Goal: Task Accomplishment & Management: Complete application form

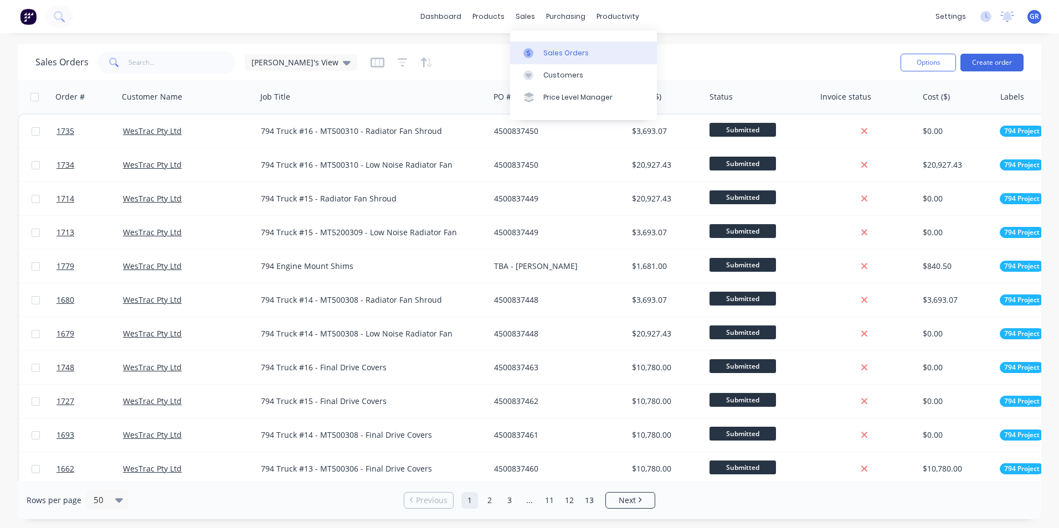
click at [557, 52] on div "Sales Orders" at bounding box center [565, 53] width 45 height 10
click at [998, 62] on button "Create order" at bounding box center [991, 63] width 63 height 18
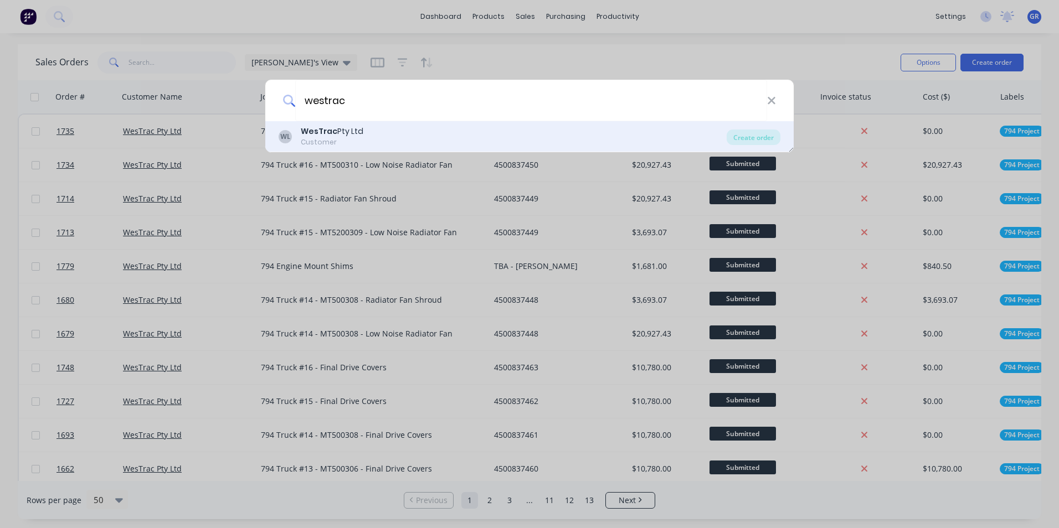
type input "westrac"
click at [326, 132] on b "WesTrac" at bounding box center [319, 131] width 37 height 11
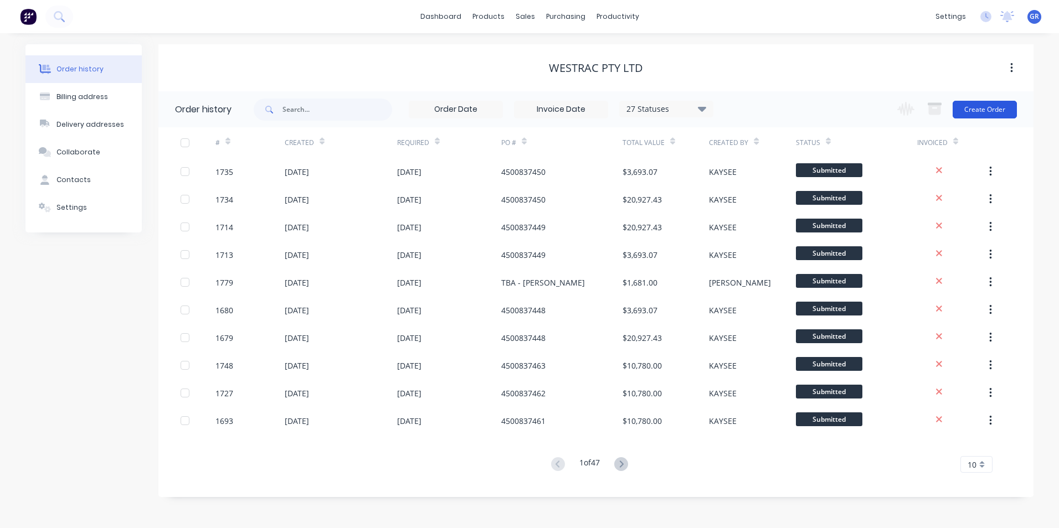
click at [978, 106] on button "Create Order" at bounding box center [984, 110] width 64 height 18
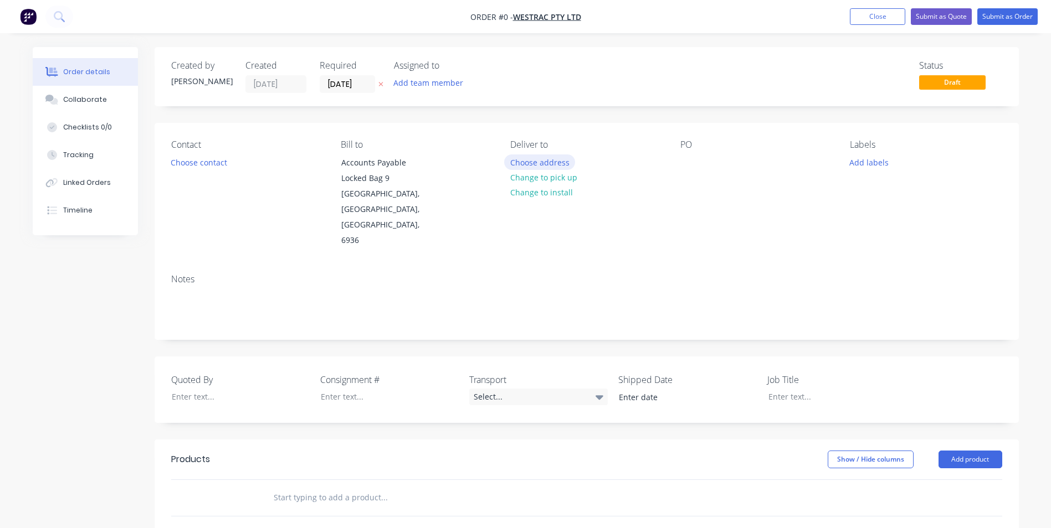
click at [537, 162] on button "Choose address" at bounding box center [539, 162] width 71 height 15
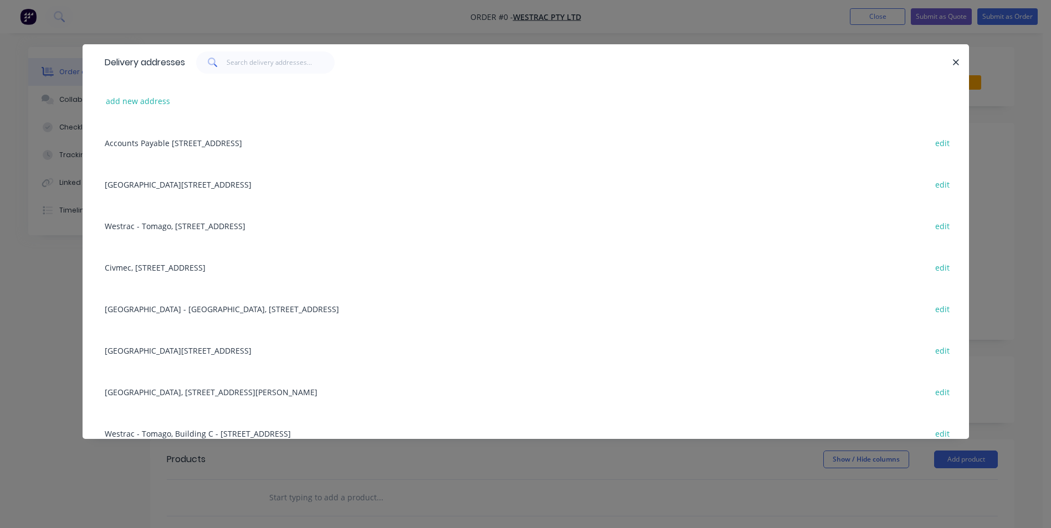
click at [153, 349] on div "Building L, [STREET_ADDRESS] edit" at bounding box center [525, 350] width 853 height 42
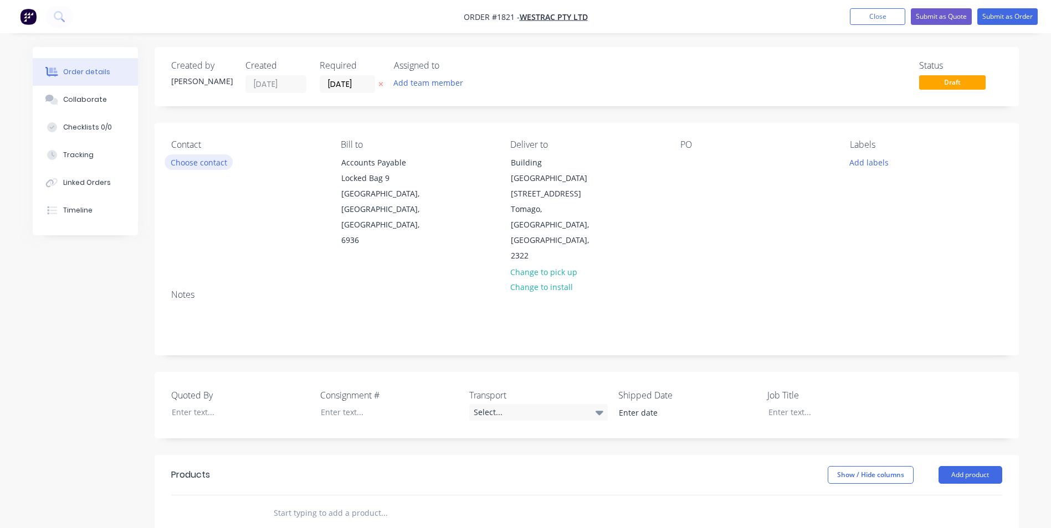
click at [203, 157] on button "Choose contact" at bounding box center [198, 162] width 68 height 15
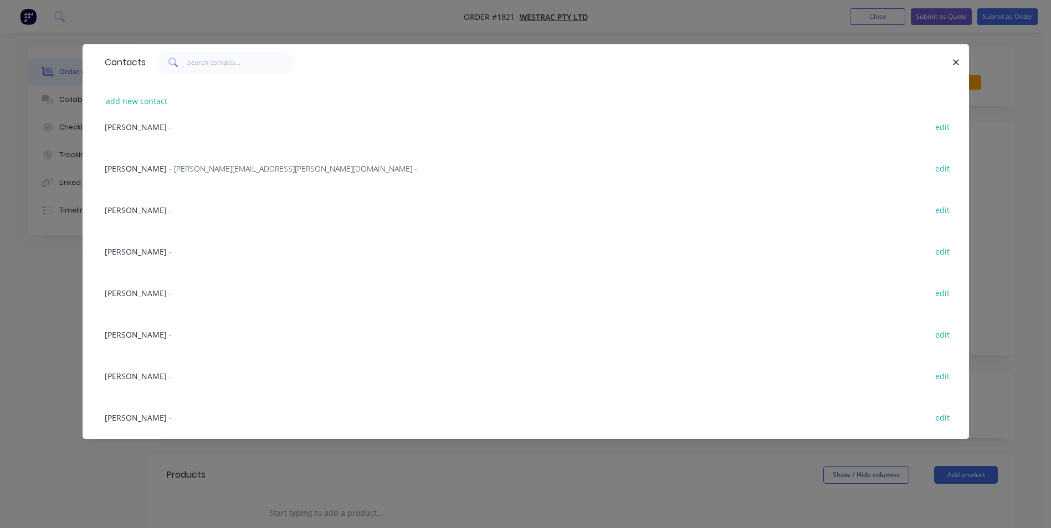
scroll to position [277, 0]
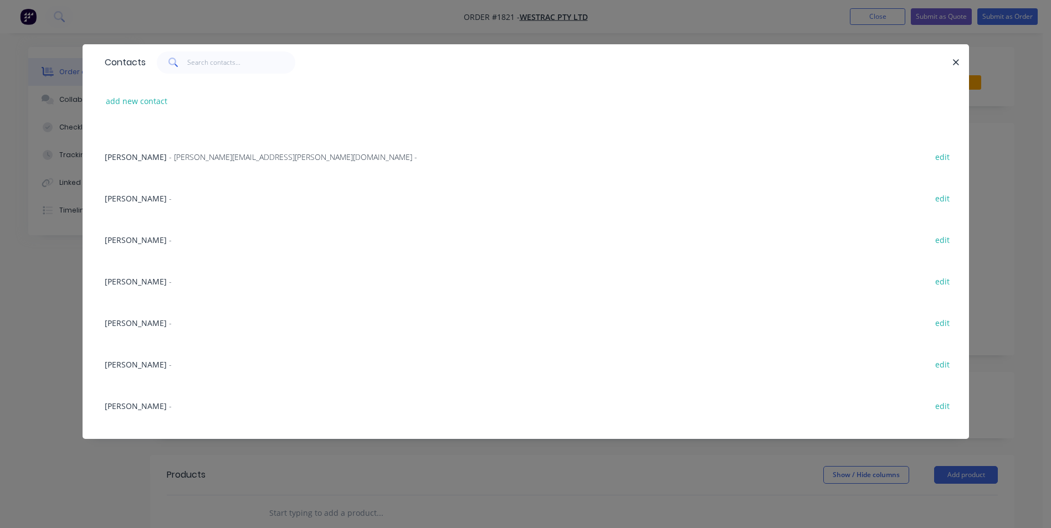
click at [139, 324] on span "[PERSON_NAME]" at bounding box center [136, 323] width 62 height 11
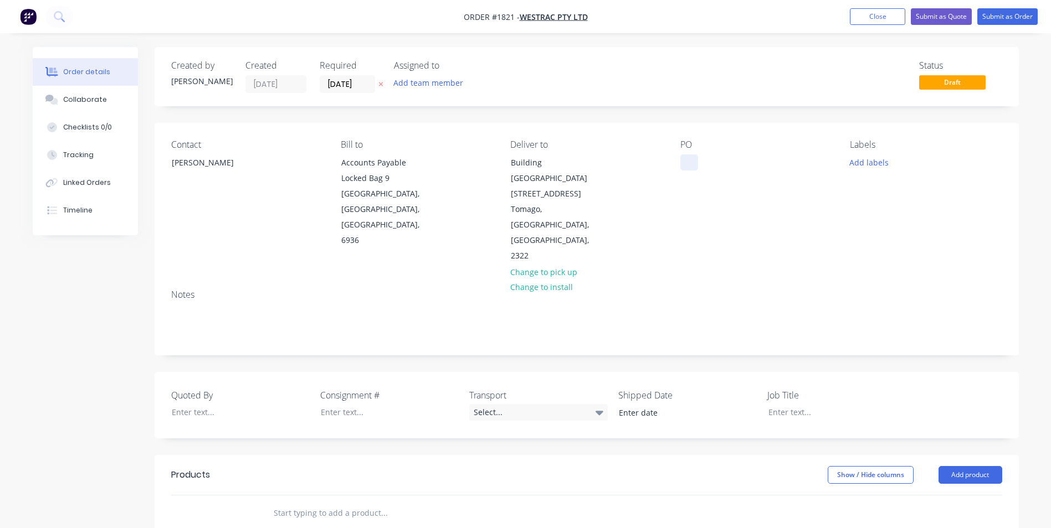
click at [687, 156] on div at bounding box center [689, 163] width 18 height 16
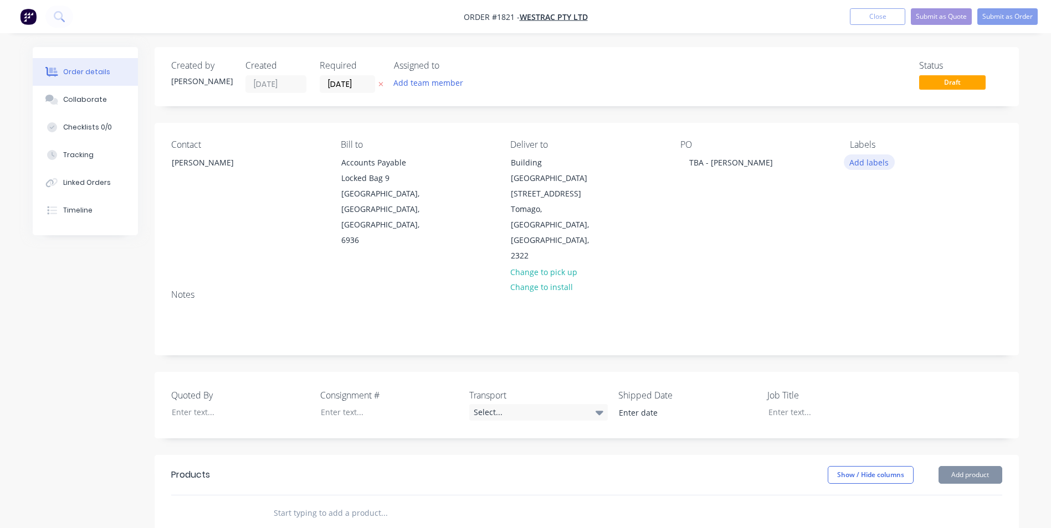
click at [869, 161] on button "Add labels" at bounding box center [868, 162] width 51 height 15
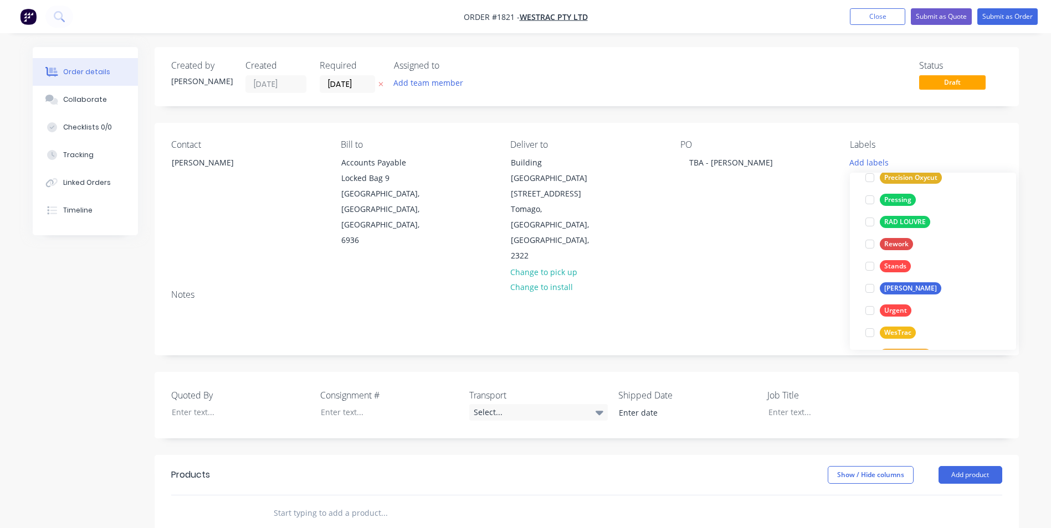
scroll to position [753, 0]
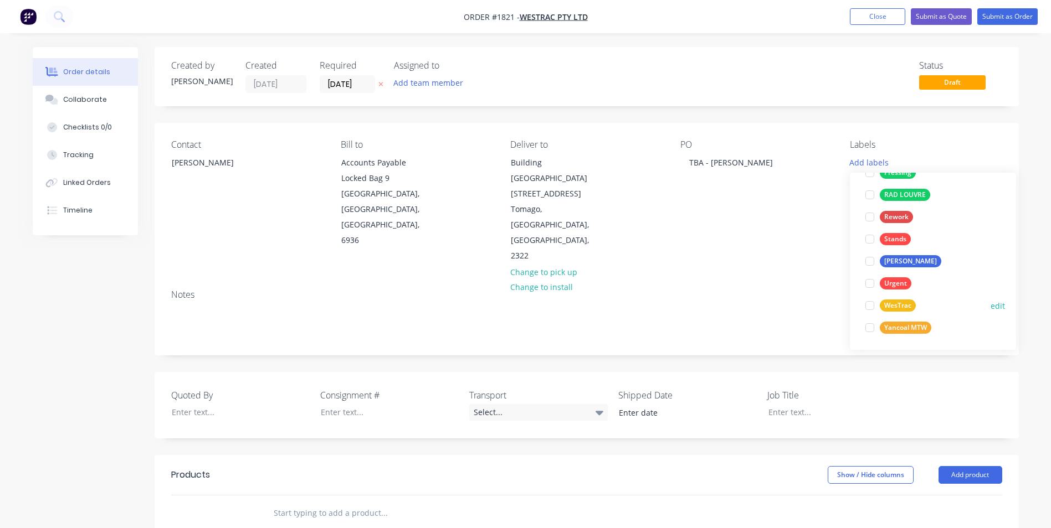
click at [904, 303] on div "WesTrac" at bounding box center [897, 306] width 36 height 12
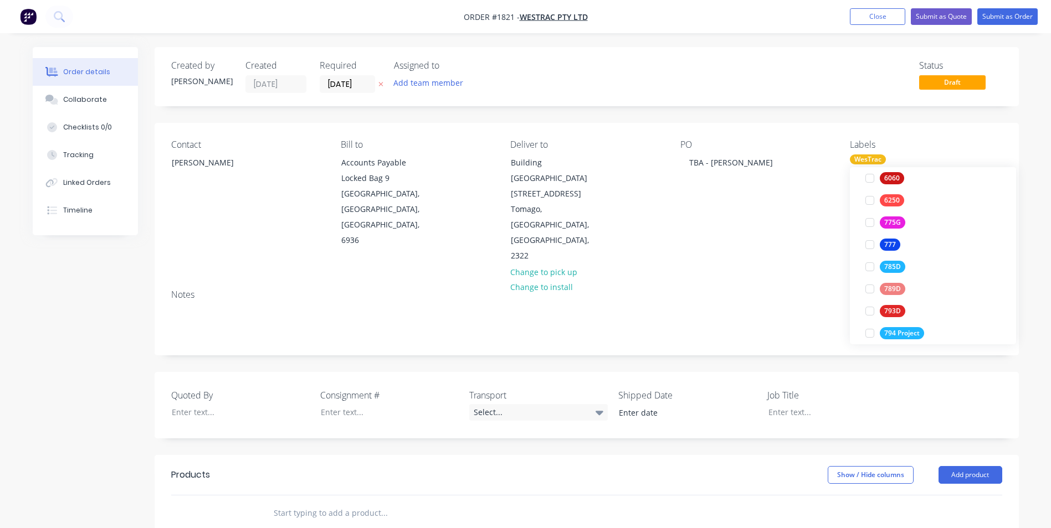
scroll to position [222, 0]
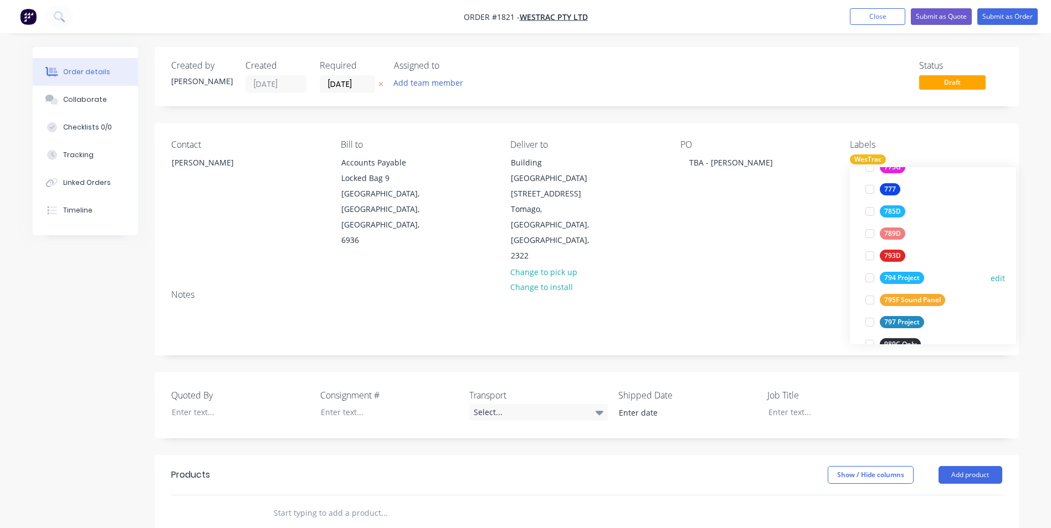
click at [900, 275] on div "794 Project" at bounding box center [901, 278] width 44 height 12
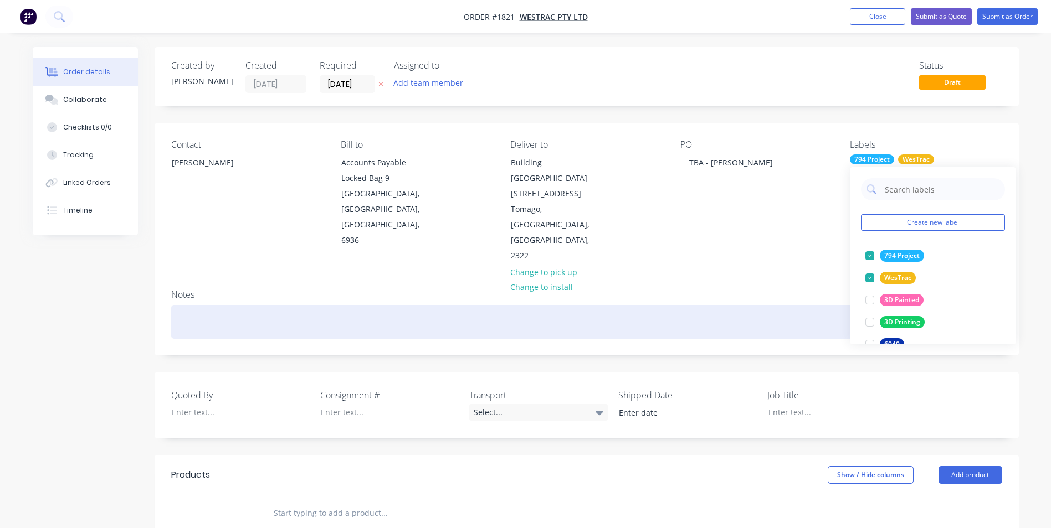
click at [181, 305] on div at bounding box center [586, 322] width 831 height 34
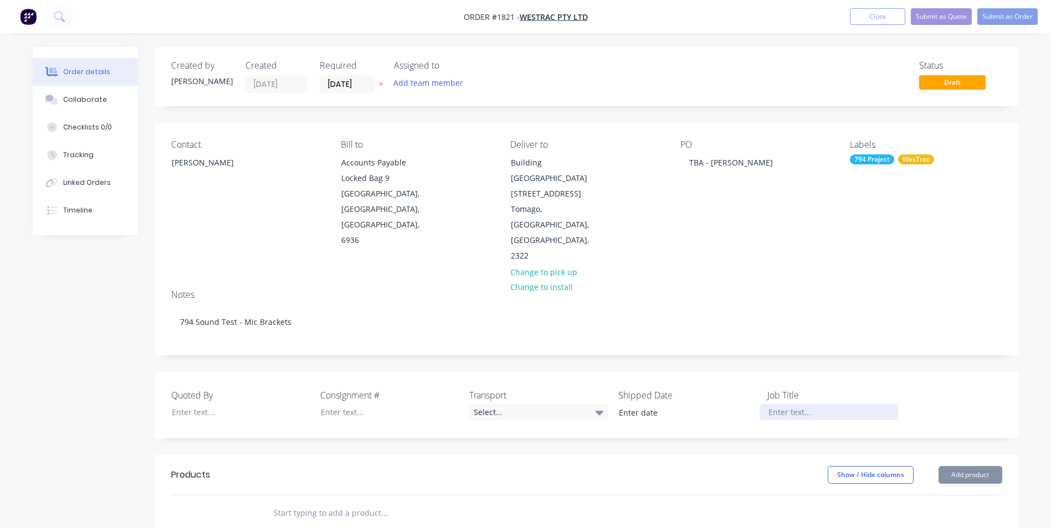
click at [785, 404] on div at bounding box center [828, 412] width 138 height 16
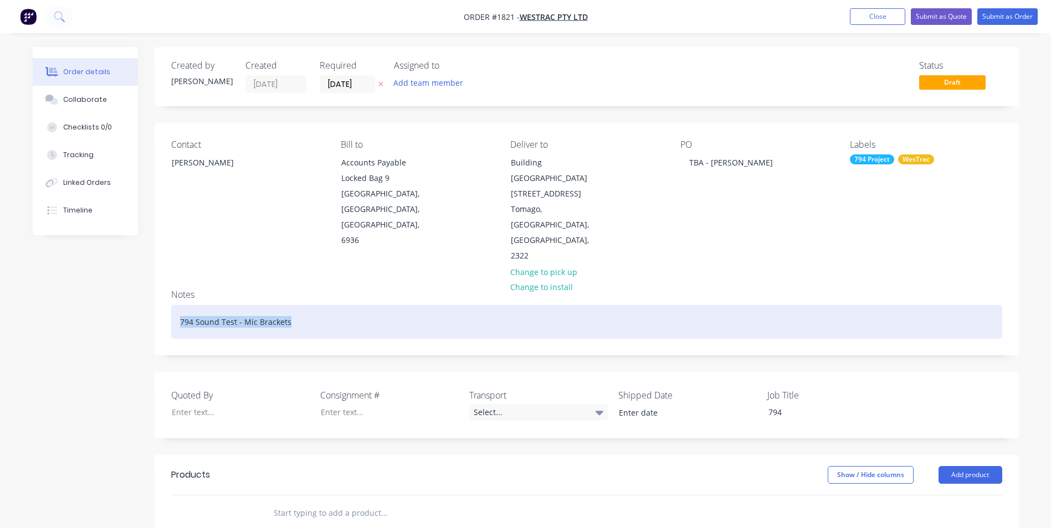
drag, startPoint x: 298, startPoint y: 275, endPoint x: 176, endPoint y: 280, distance: 123.0
click at [173, 305] on div "794 Sound Test - Mic Brackets" at bounding box center [586, 322] width 831 height 34
copy div "794 Sound Test - Mic Brackets"
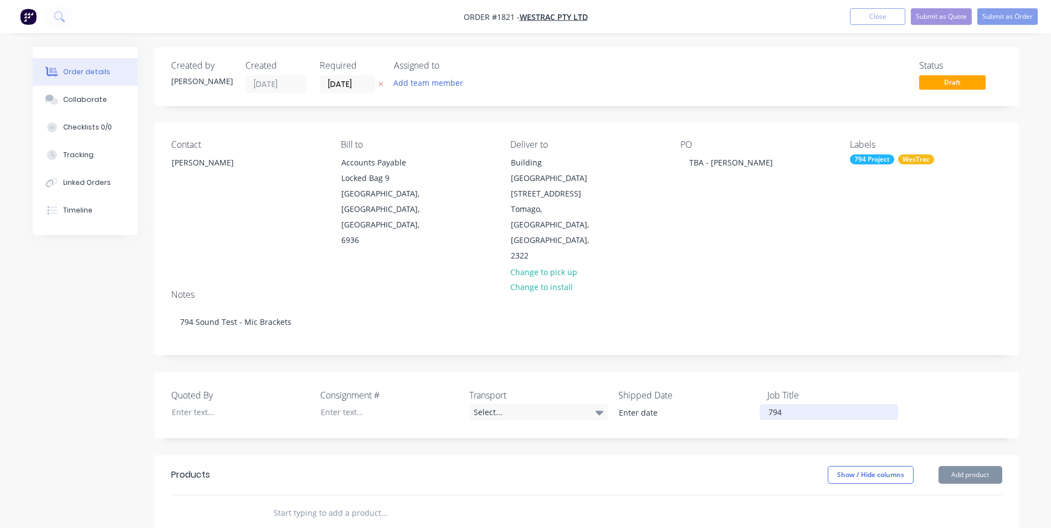
drag, startPoint x: 781, startPoint y: 361, endPoint x: 804, endPoint y: 372, distance: 25.0
click at [781, 404] on div "794" at bounding box center [828, 412] width 138 height 16
drag, startPoint x: 787, startPoint y: 362, endPoint x: 735, endPoint y: 370, distance: 53.3
click at [737, 372] on div "Quoted By Consignment # Transport Select... Shipped Date Job Title 794" at bounding box center [587, 405] width 864 height 66
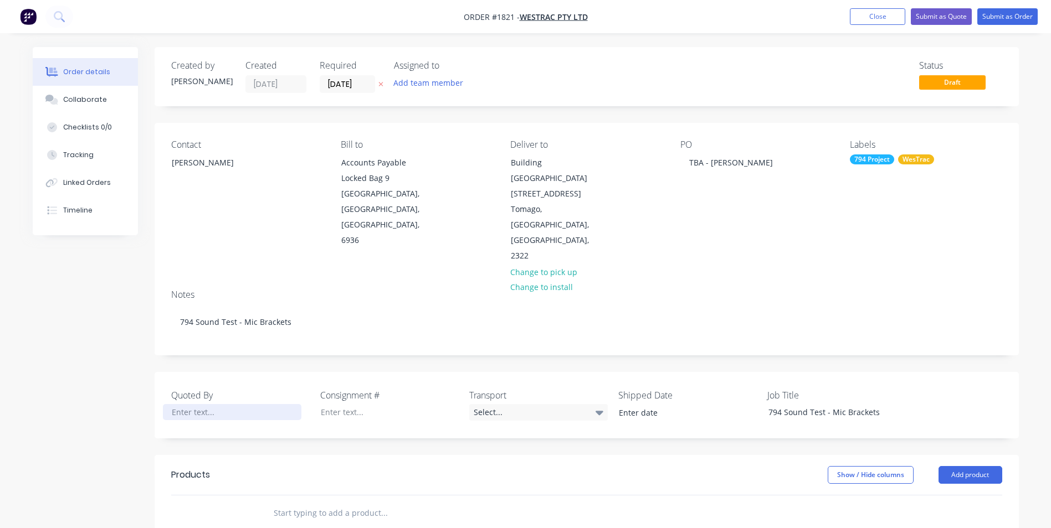
click at [198, 404] on div at bounding box center [232, 412] width 138 height 16
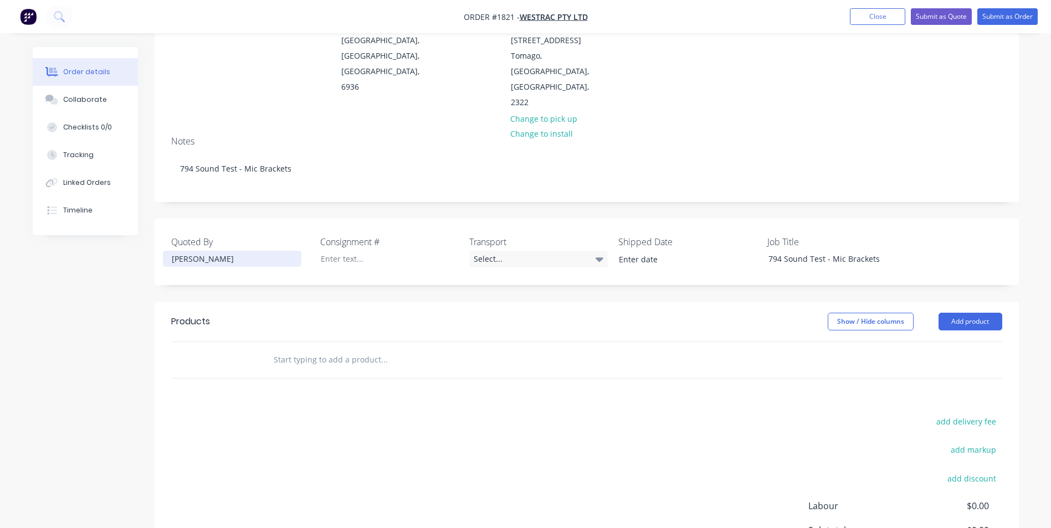
scroll to position [166, 0]
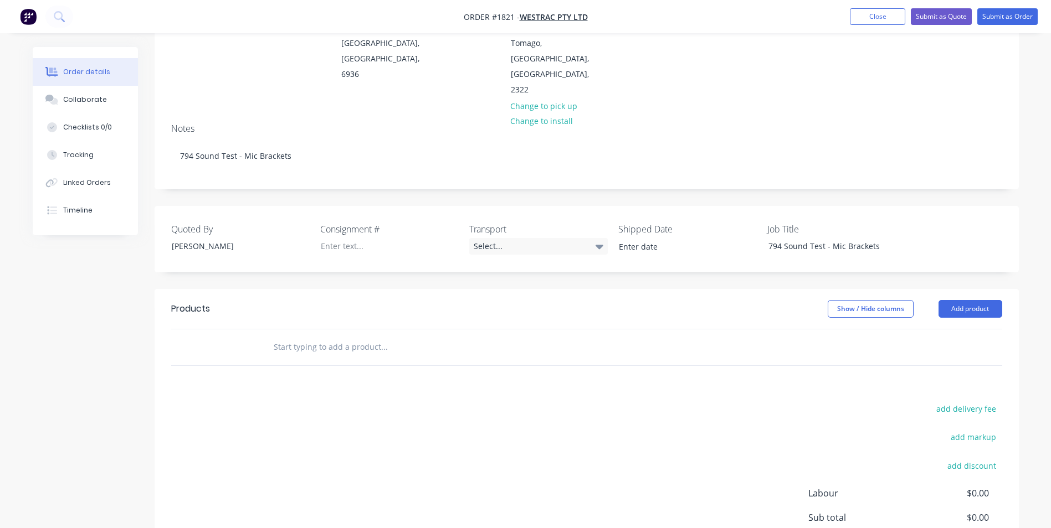
click at [308, 336] on input "text" at bounding box center [384, 347] width 222 height 22
click at [287, 336] on input "text" at bounding box center [384, 347] width 222 height 22
paste input "794 Sound Test - Mic Brackets"
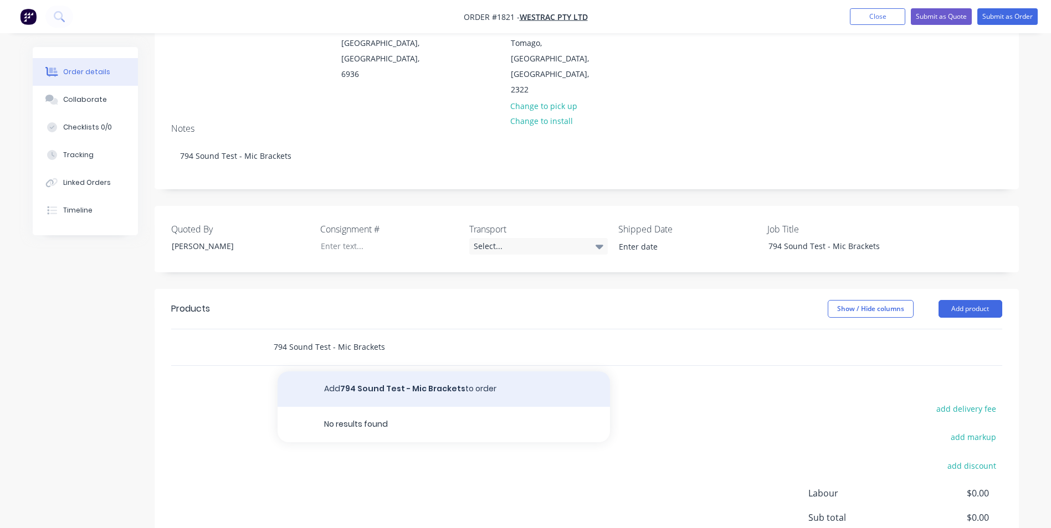
type input "794 Sound Test - Mic Brackets"
click at [379, 372] on button "Add 794 Sound Test - Mic Brackets to order" at bounding box center [443, 389] width 332 height 35
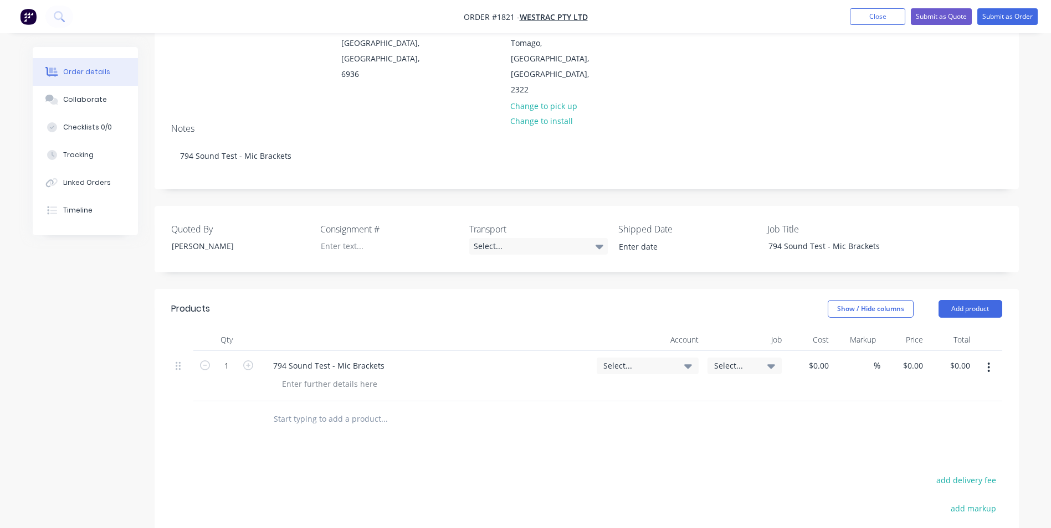
click at [622, 360] on span "Select..." at bounding box center [638, 366] width 70 height 12
click at [590, 388] on input at bounding box center [630, 399] width 114 height 22
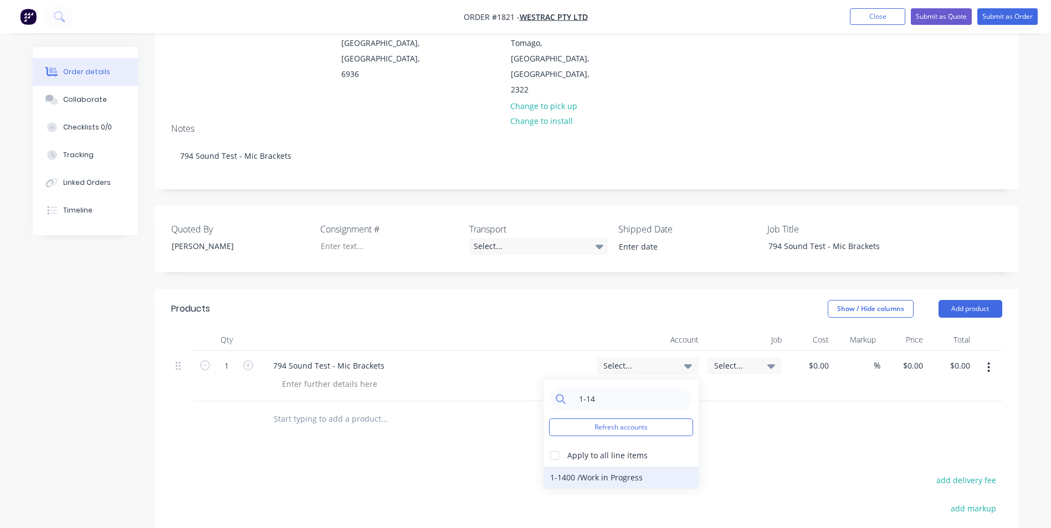
type input "1-14"
click at [622, 467] on div "1-1400 / Work in Progress" at bounding box center [620, 478] width 155 height 22
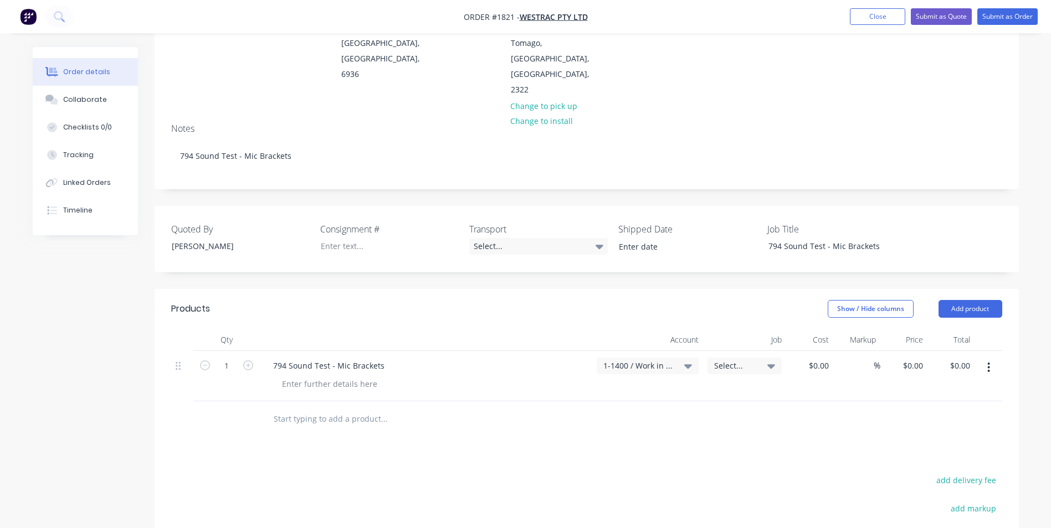
click at [735, 360] on span "Select..." at bounding box center [735, 366] width 42 height 12
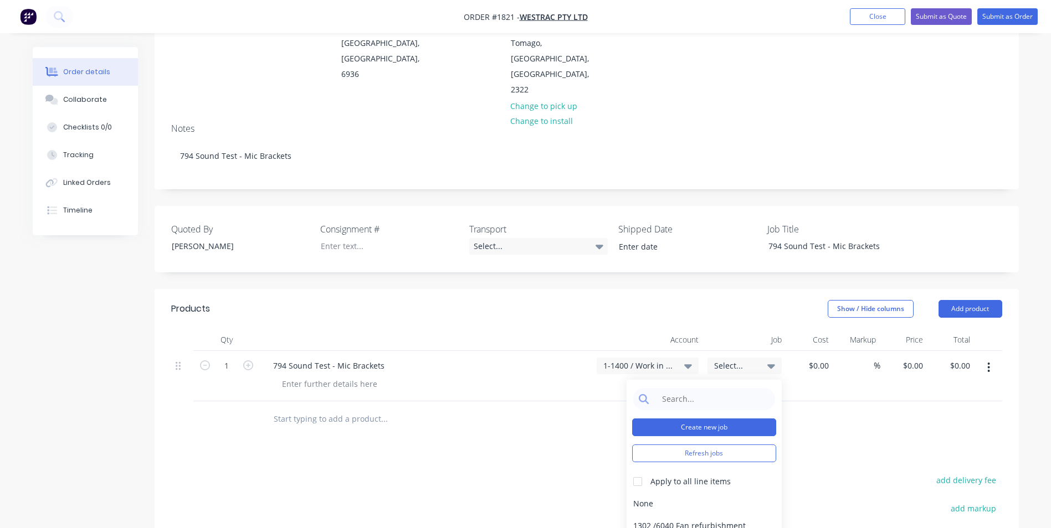
click at [696, 419] on button "Create new job" at bounding box center [704, 428] width 144 height 18
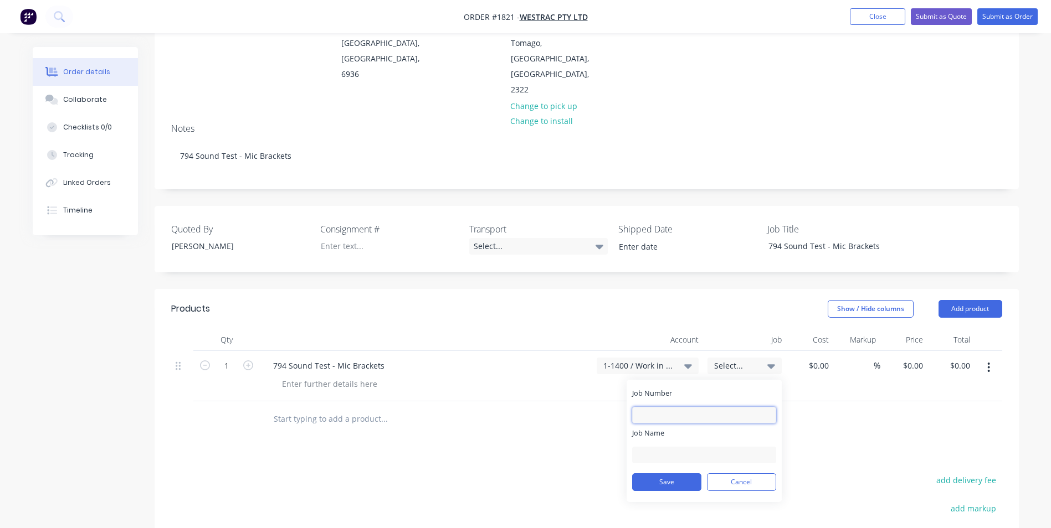
click at [667, 407] on input "Job Number" at bounding box center [704, 415] width 144 height 17
type input "1821"
click at [659, 447] on input "Job Name" at bounding box center [704, 455] width 144 height 17
type input "W/Trac-794-Mic BRKTS"
click at [671, 473] on button "Save" at bounding box center [666, 482] width 69 height 18
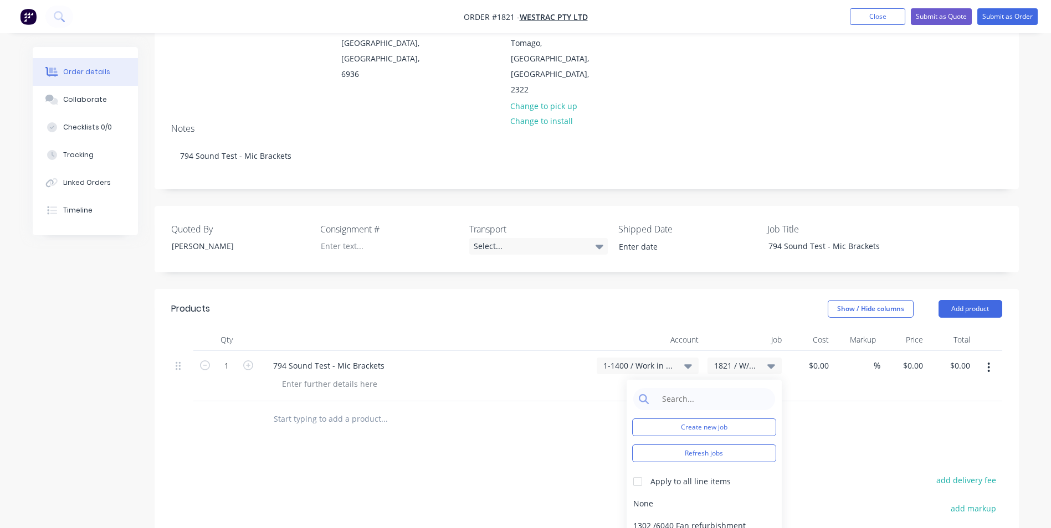
click at [580, 289] on header "Products Show / Hide columns Add product" at bounding box center [587, 309] width 864 height 40
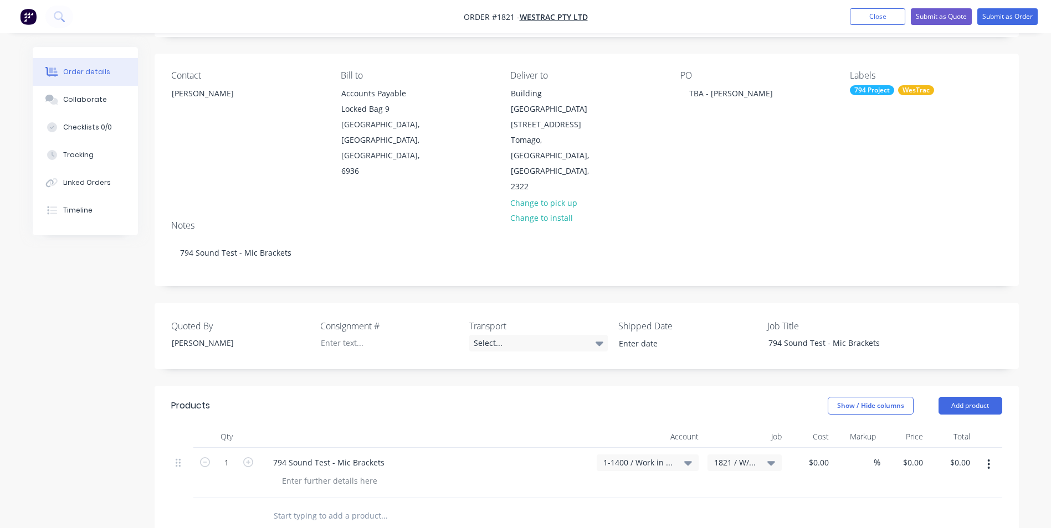
scroll to position [55, 0]
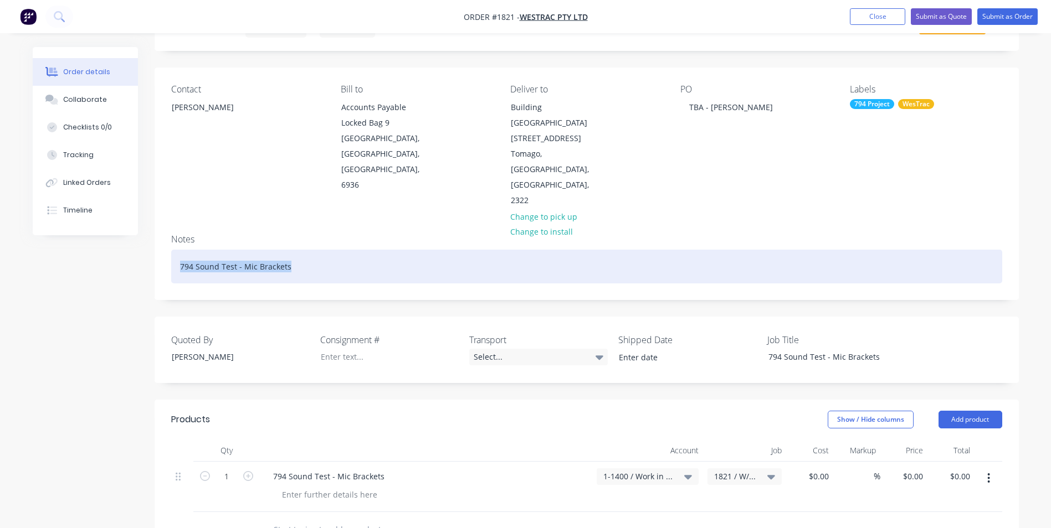
drag, startPoint x: 293, startPoint y: 219, endPoint x: 162, endPoint y: 219, distance: 130.7
click at [162, 225] on div "Notes 794 Sound Test - Mic Brackets" at bounding box center [587, 262] width 864 height 74
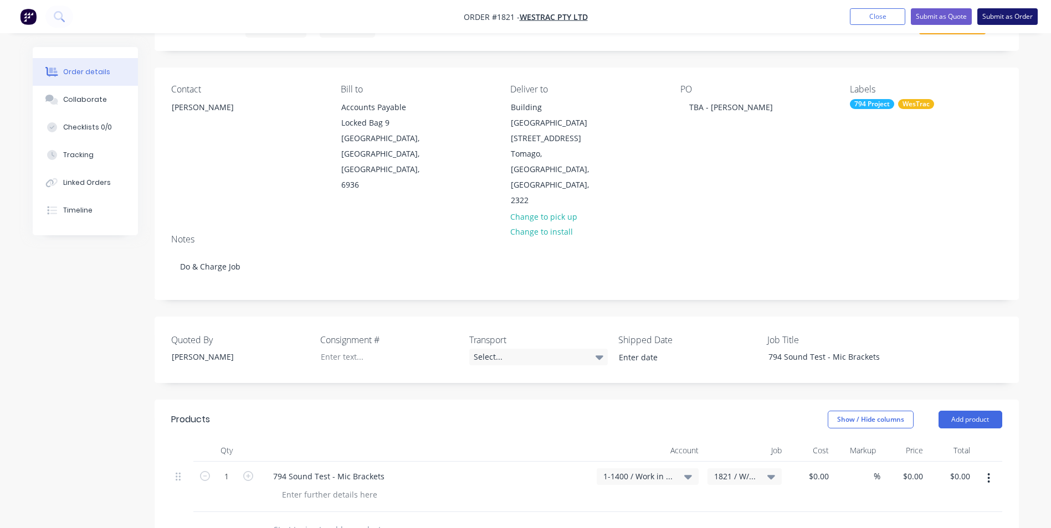
click at [995, 17] on button "Submit as Order" at bounding box center [1007, 16] width 60 height 17
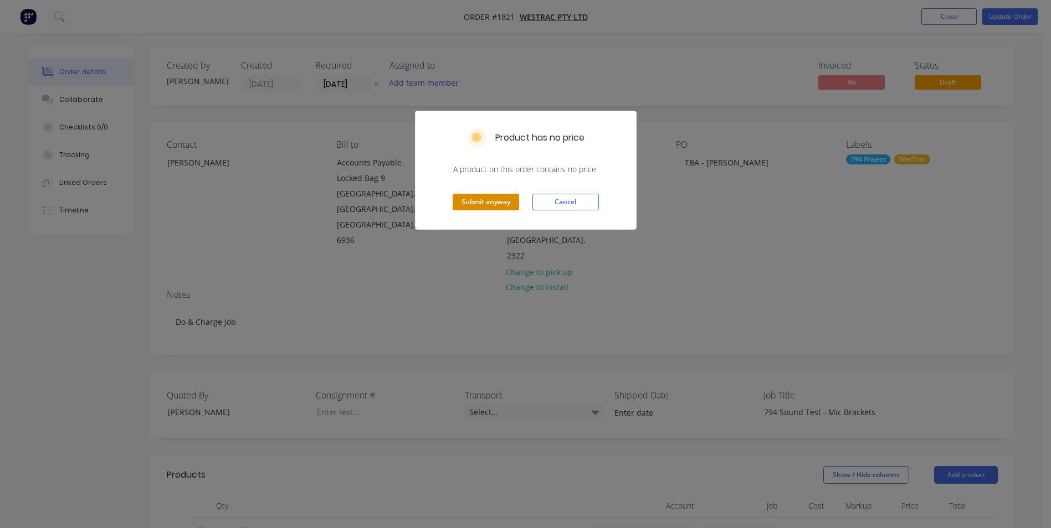
click at [489, 201] on button "Submit anyway" at bounding box center [485, 202] width 66 height 17
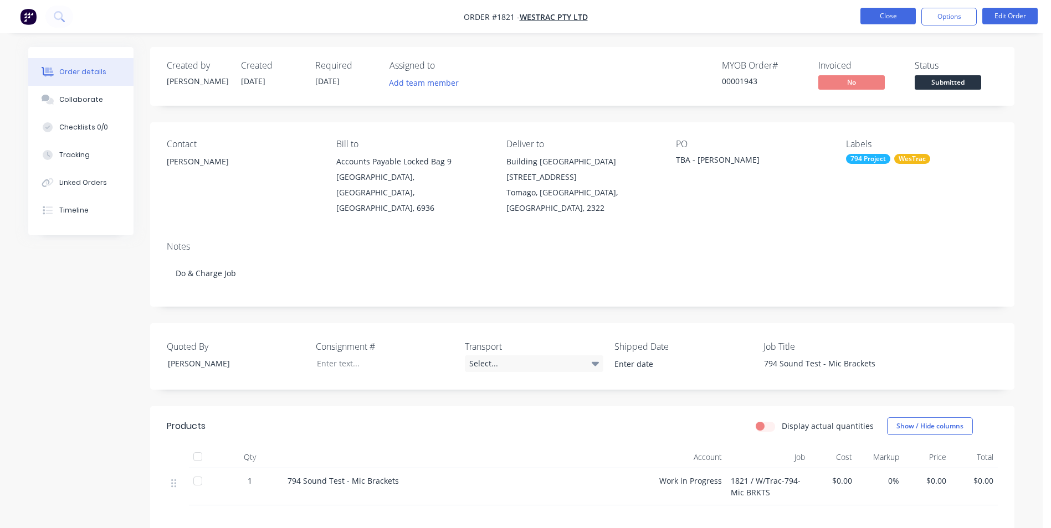
click at [888, 17] on button "Close" at bounding box center [887, 16] width 55 height 17
